Goal: Information Seeking & Learning: Learn about a topic

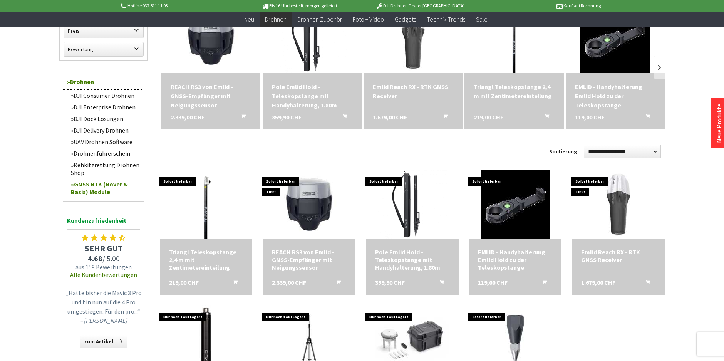
scroll to position [231, 0]
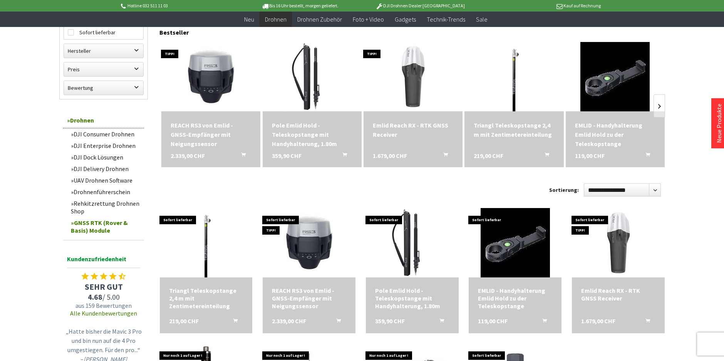
click at [199, 126] on div "REACH RS3 von Emlid - GNSS-Empfänger mit Neigungssensor" at bounding box center [211, 135] width 80 height 28
click at [415, 85] on img at bounding box center [413, 76] width 97 height 97
